Goal: Information Seeking & Learning: Learn about a topic

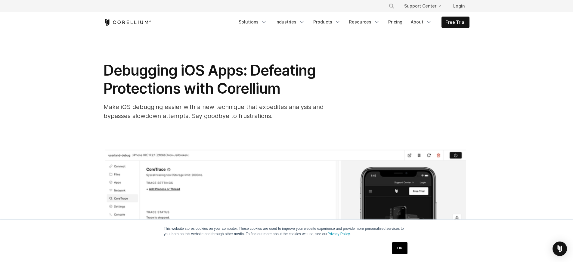
click at [190, 78] on span "Debugging iOS Apps: Defeating Protections with Corellium" at bounding box center [209, 79] width 212 height 36
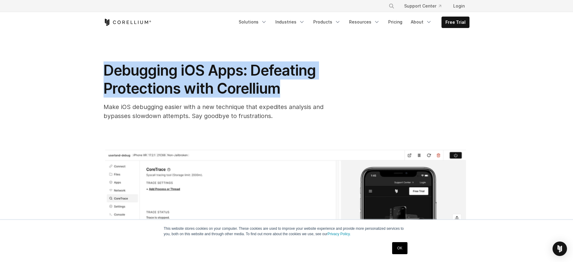
click at [190, 78] on span "Debugging iOS Apps: Defeating Protections with Corellium" at bounding box center [209, 79] width 212 height 36
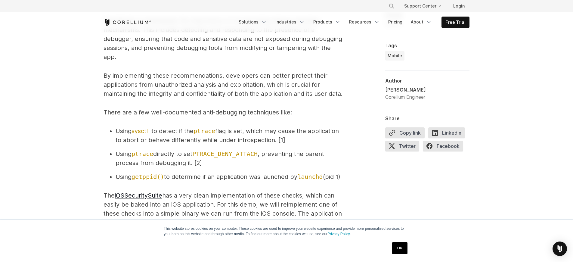
scroll to position [591, 0]
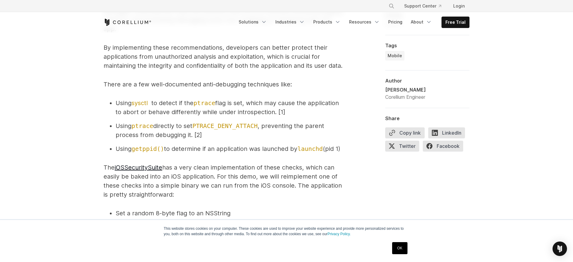
click at [180, 104] on span "Using sysctl to detect if the ptrace flag is set, which may cause the applicati…" at bounding box center [226, 107] width 223 height 16
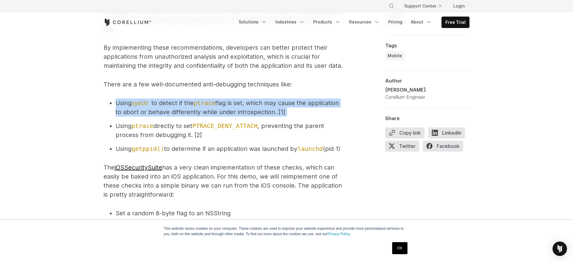
click at [180, 104] on span "Using sysctl to detect if the ptrace flag is set, which may cause the applicati…" at bounding box center [226, 107] width 223 height 16
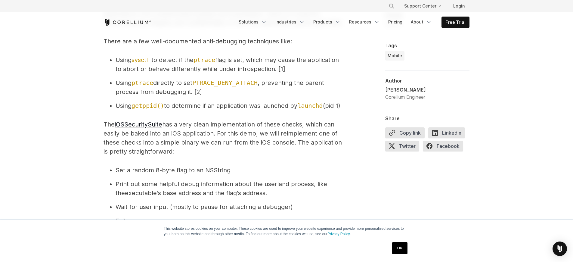
scroll to position [645, 0]
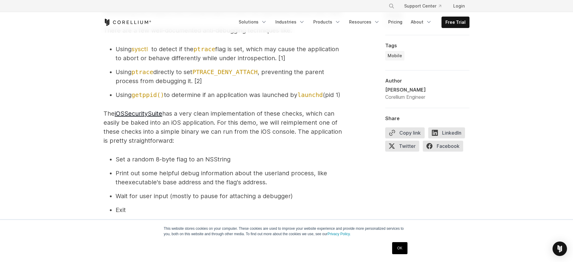
click at [305, 124] on span "The iOSSecuritySuite has a very clean implementation of these checks, which can…" at bounding box center [222, 127] width 238 height 34
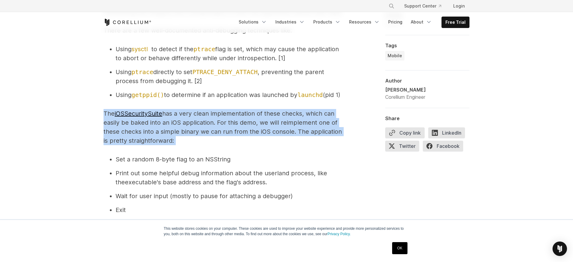
click at [305, 124] on span "The iOSSecuritySuite has a very clean implementation of these checks, which can…" at bounding box center [222, 127] width 238 height 34
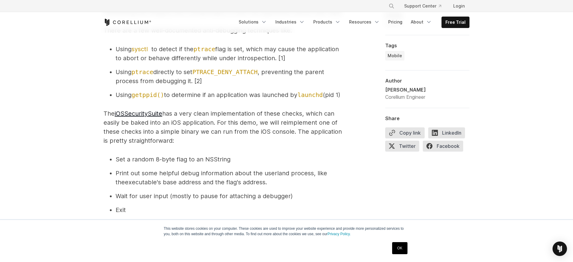
click at [192, 134] on span "The iOSSecuritySuite has a very clean implementation of these checks, which can…" at bounding box center [222, 127] width 238 height 34
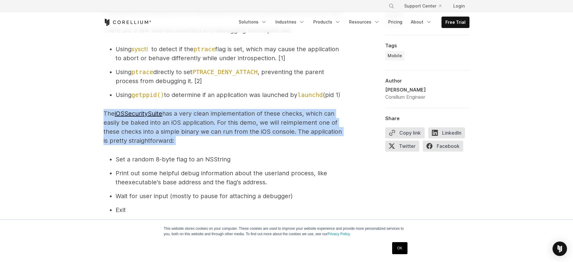
click at [192, 134] on span "The iOSSecuritySuite has a very clean implementation of these checks, which can…" at bounding box center [222, 127] width 238 height 34
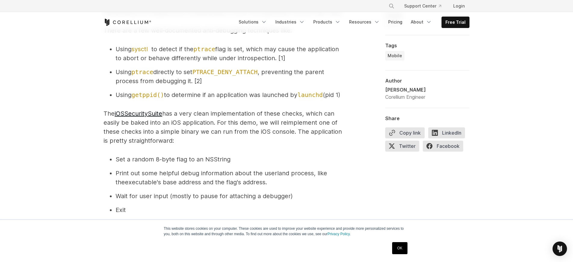
click at [325, 130] on span "The iOSSecuritySuite has a very clean implementation of these checks, which can…" at bounding box center [222, 127] width 238 height 34
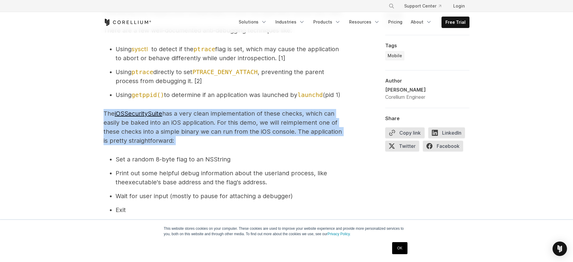
click at [325, 130] on span "The iOSSecuritySuite has a very clean implementation of these checks, which can…" at bounding box center [222, 127] width 238 height 34
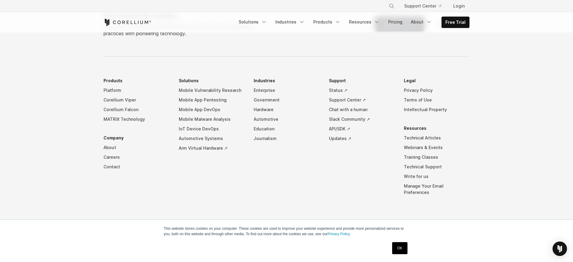
scroll to position [2756, 0]
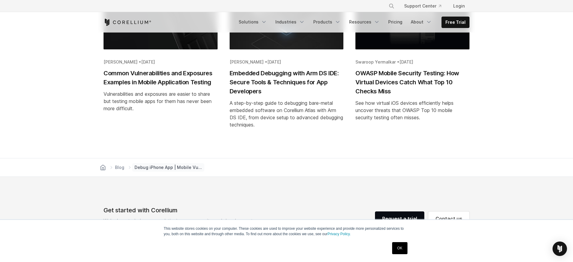
scroll to position [2509, 0]
